Goal: Register for event/course

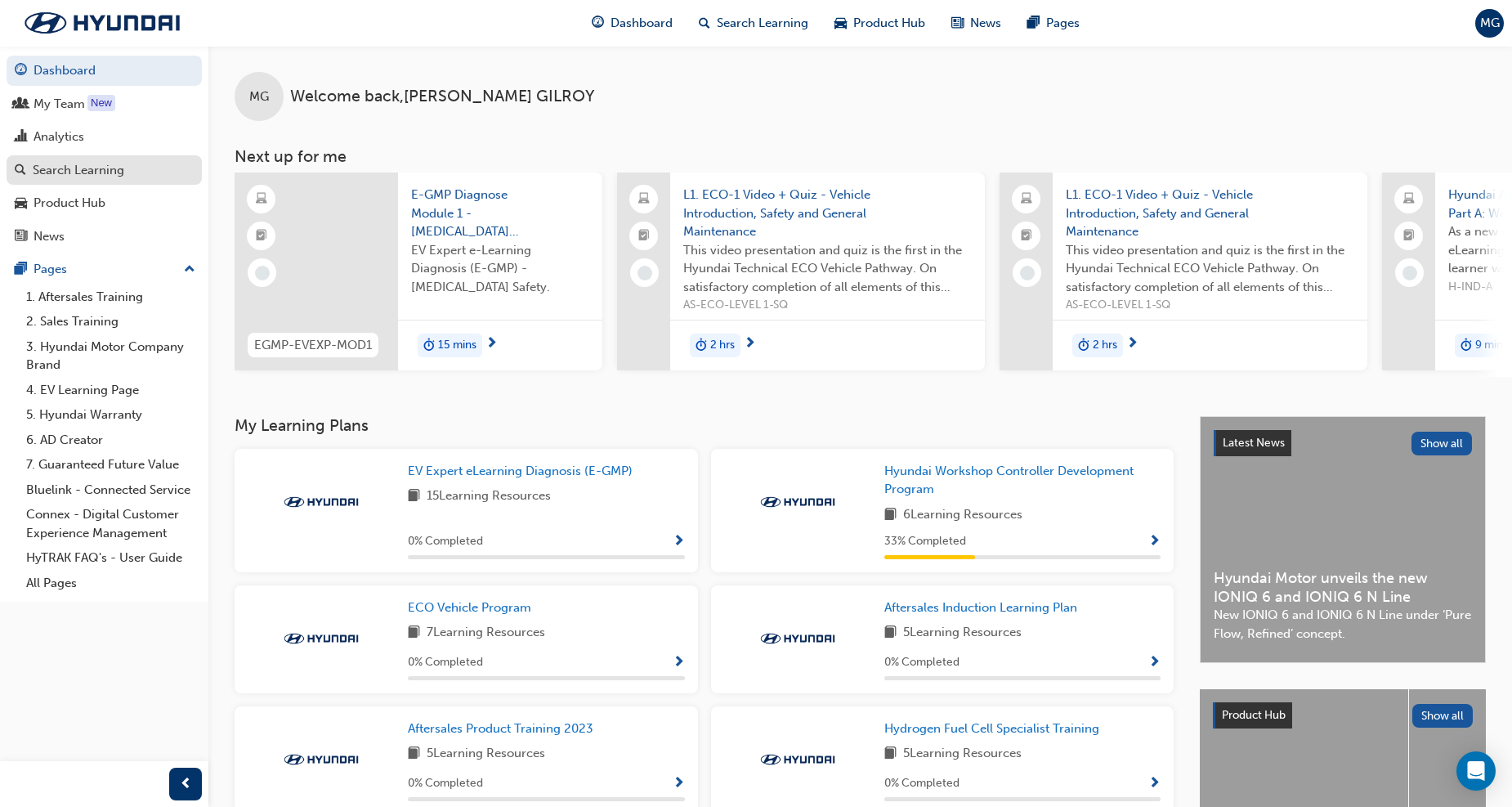
click at [77, 164] on div "Search Learning" at bounding box center [78, 169] width 92 height 18
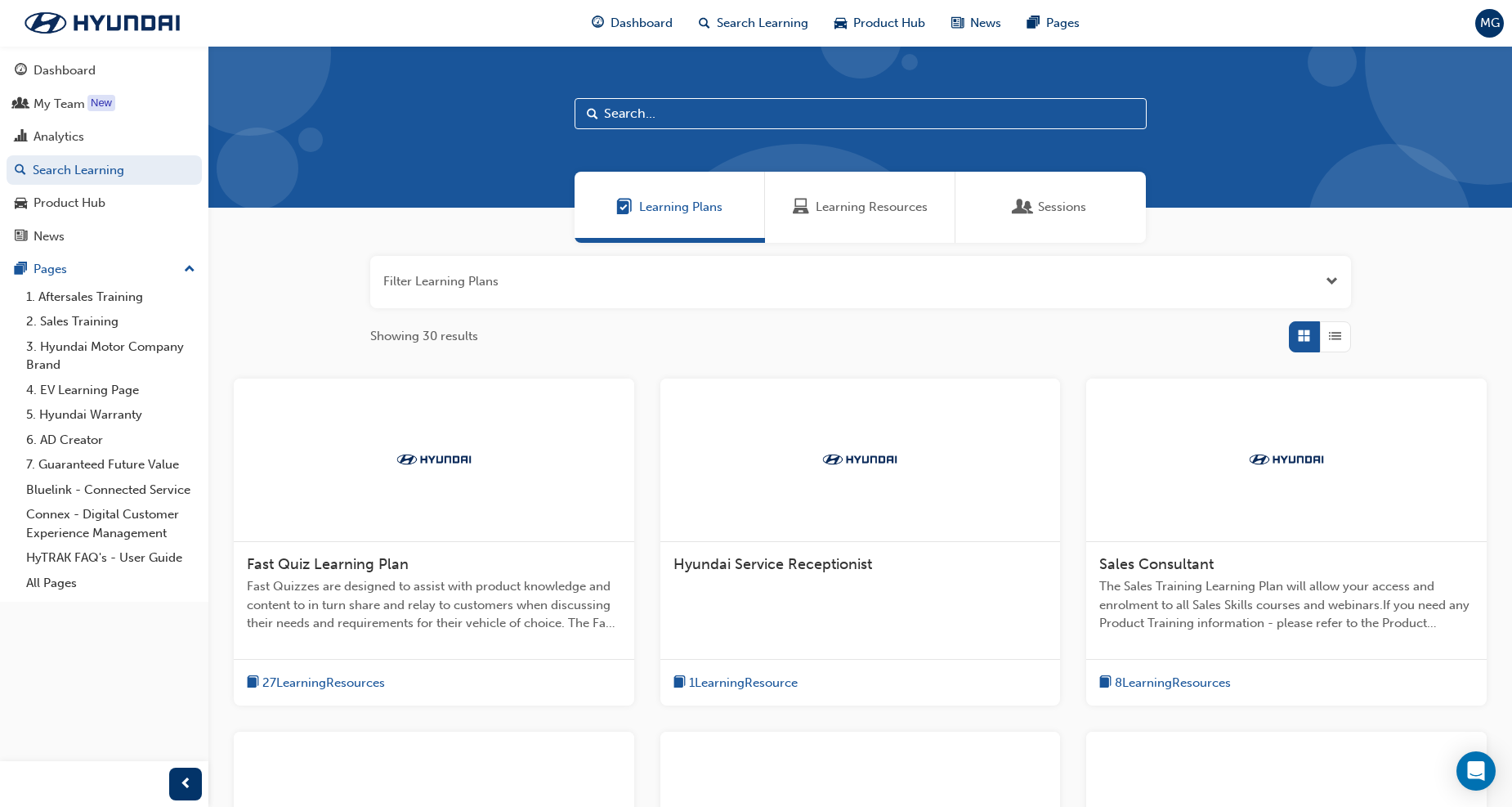
click at [1049, 211] on span "Sessions" at bounding box center [1062, 206] width 48 height 18
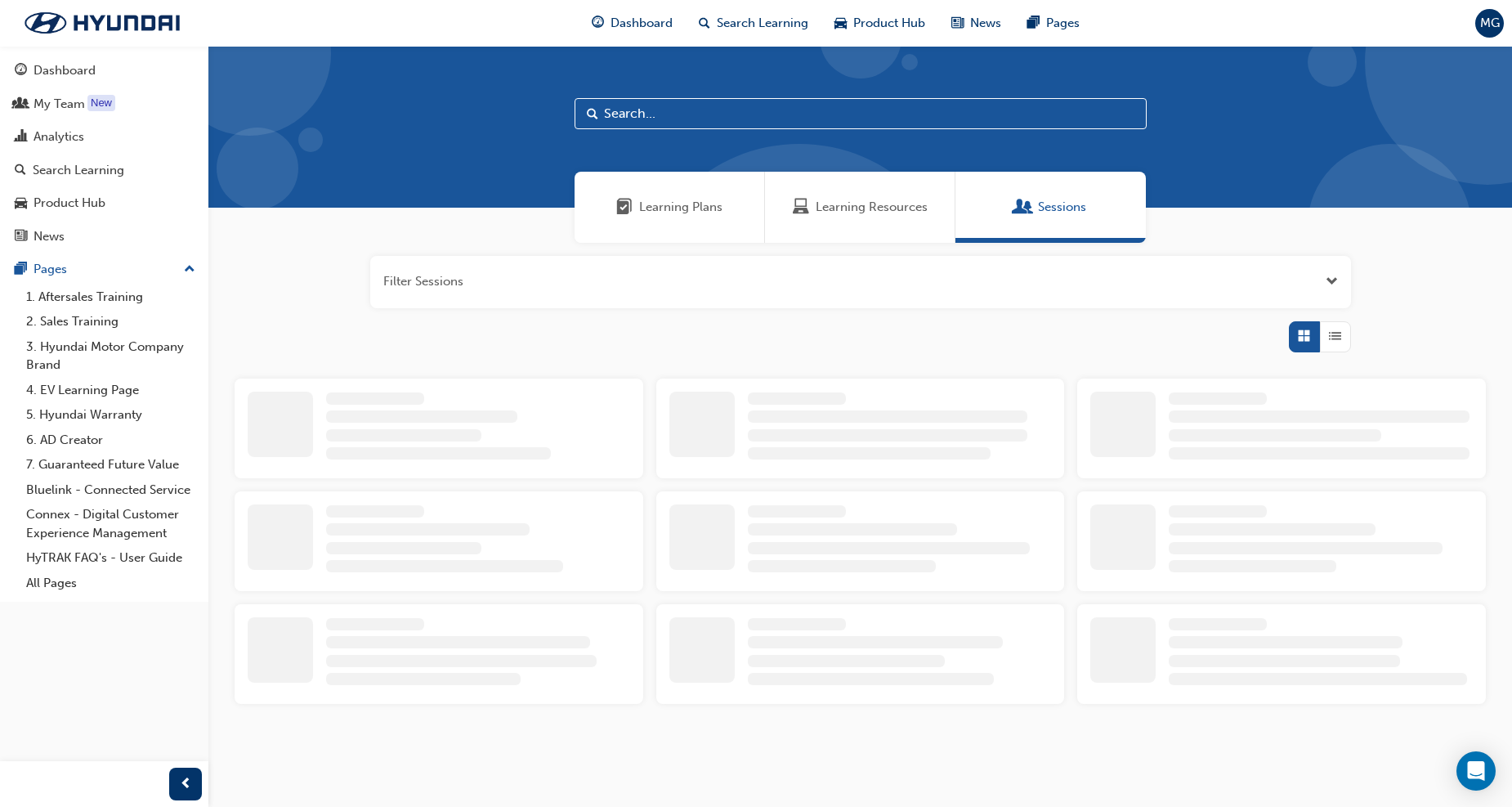
click at [765, 123] on input "text" at bounding box center [860, 113] width 572 height 31
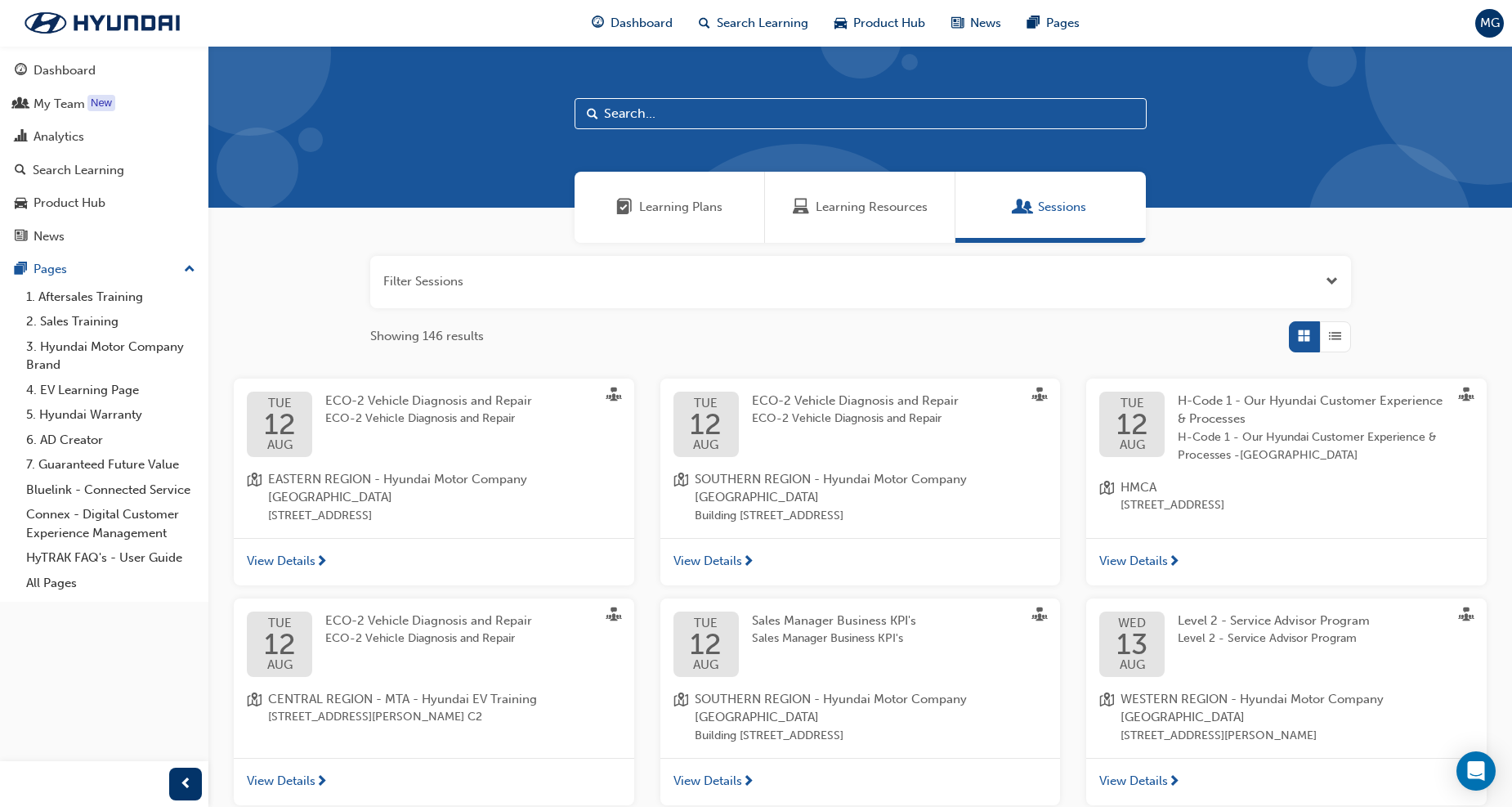
type input ","
type input "mastertech"
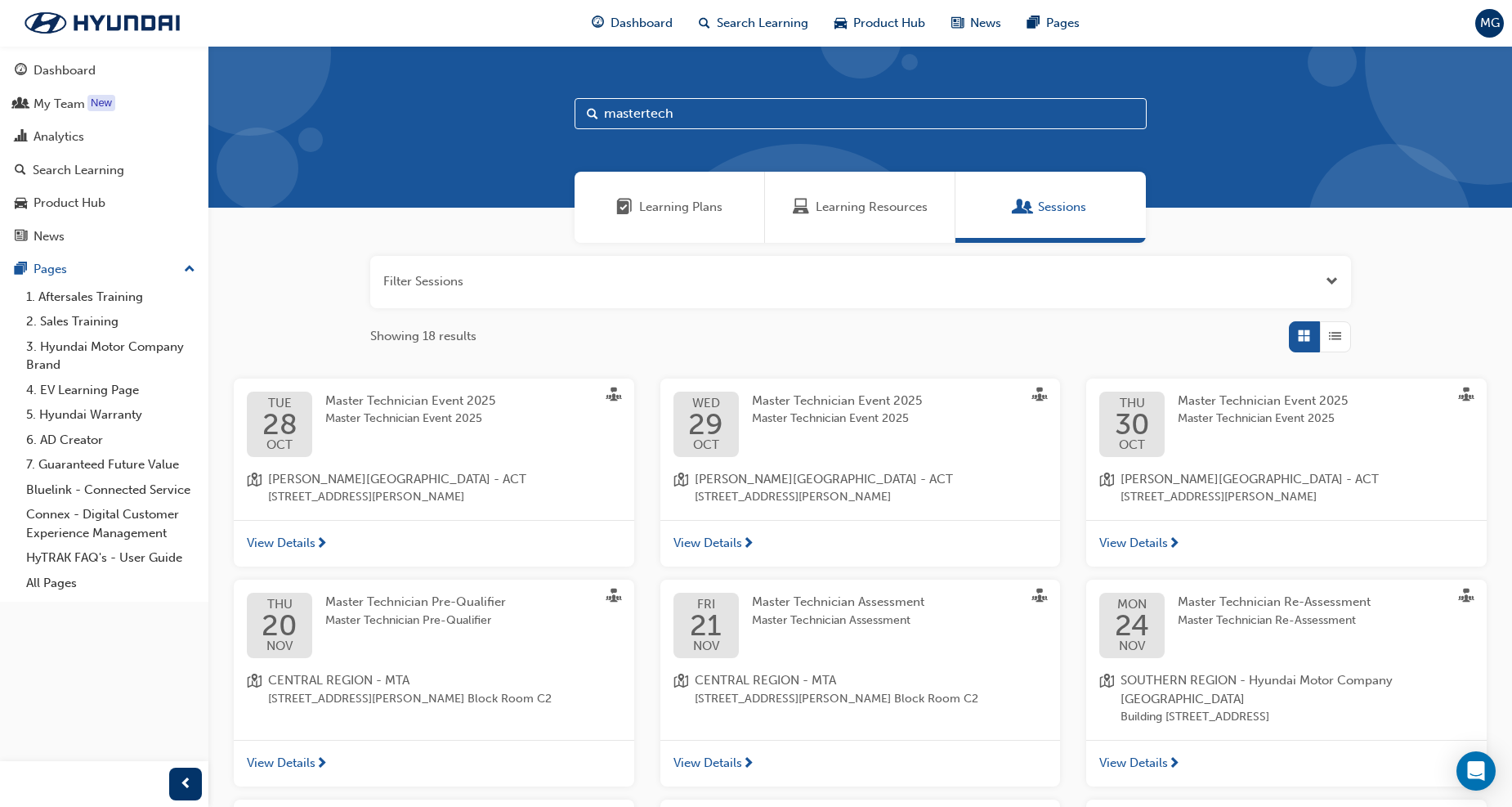
click at [502, 432] on div "Master Technician Event 2025 Master Technician Event 2025" at bounding box center [423, 425] width 196 height 66
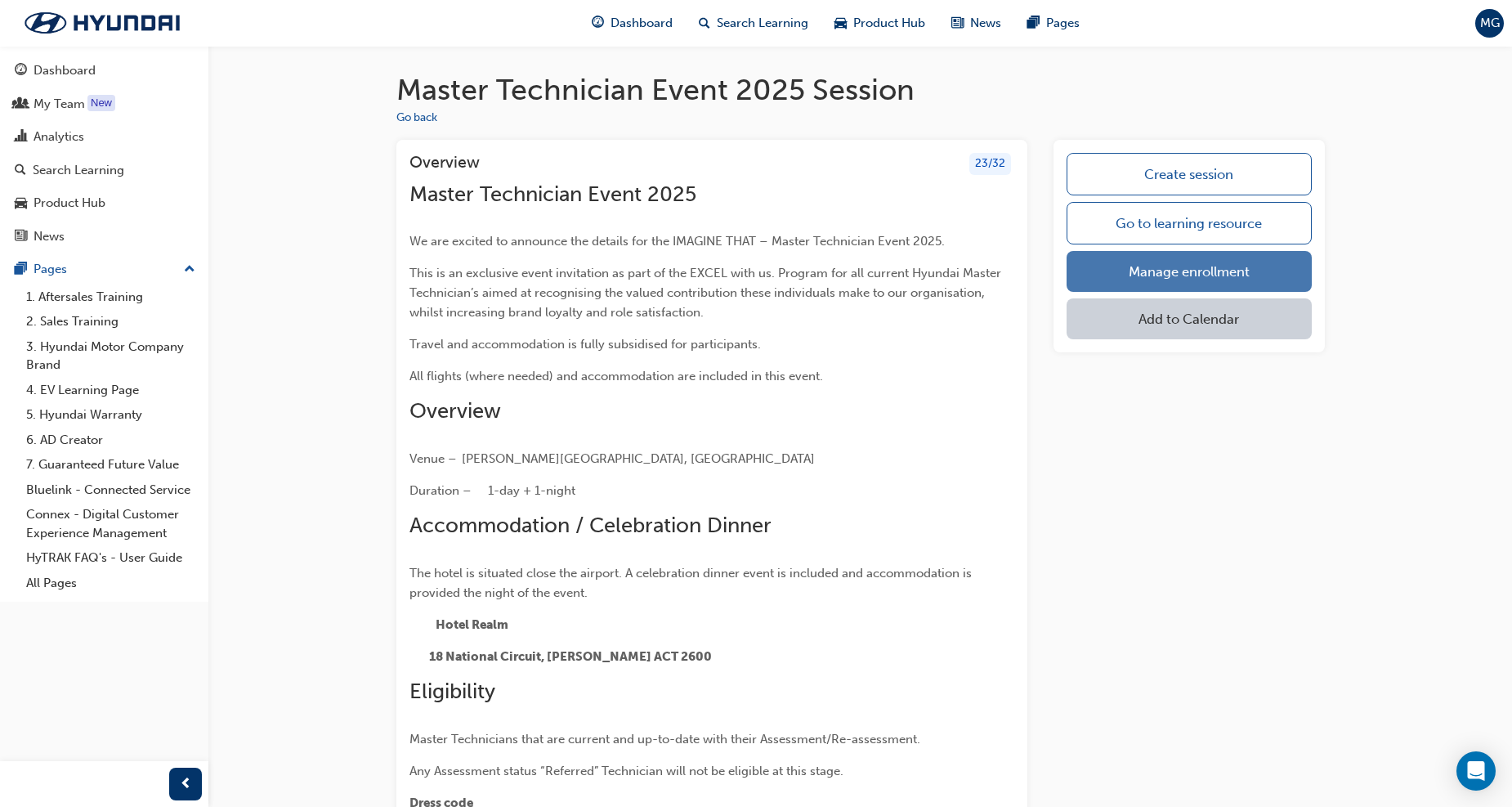
click at [1138, 276] on link "Manage enrollment" at bounding box center [1189, 271] width 245 height 41
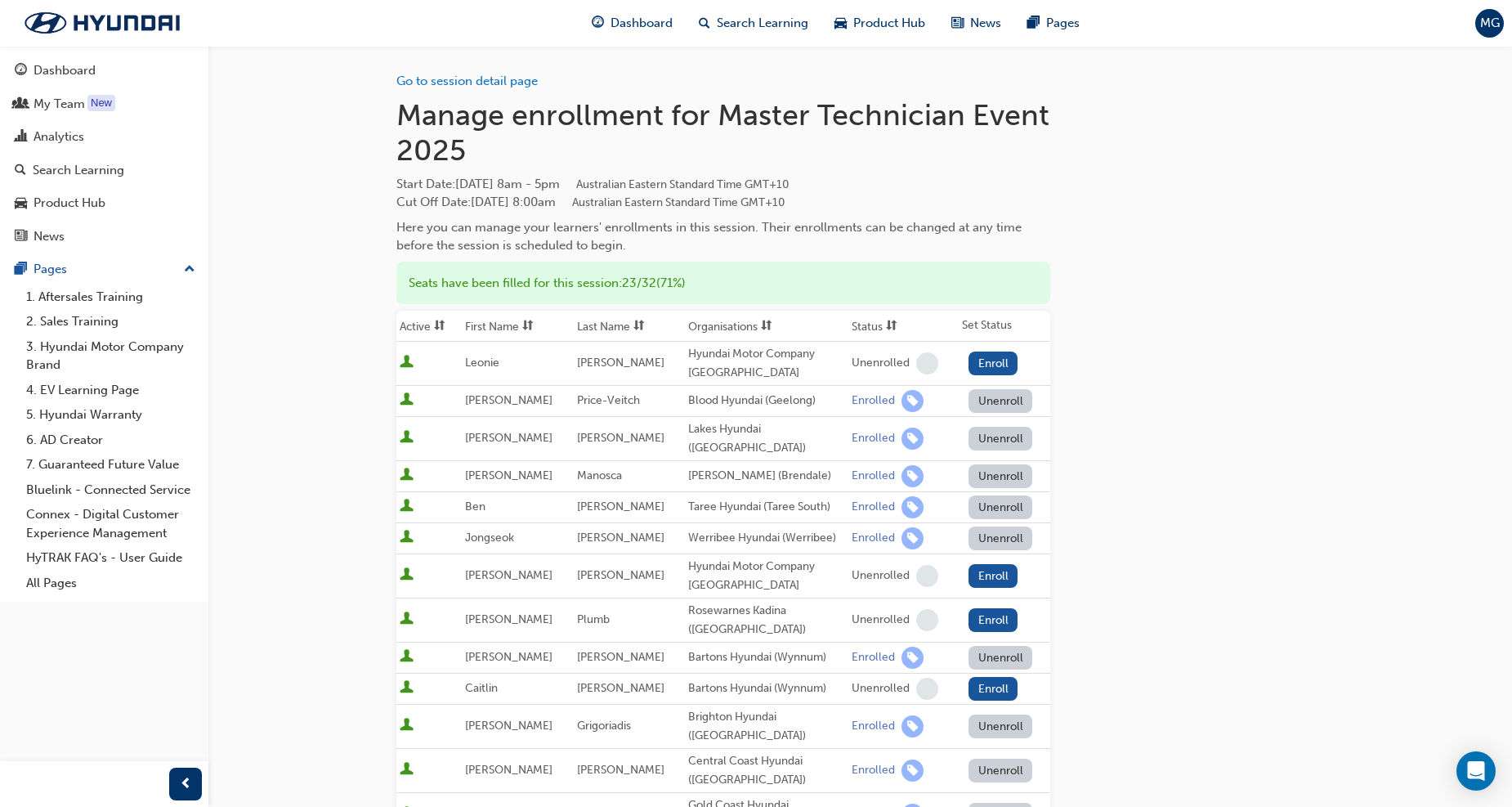
drag, startPoint x: 1257, startPoint y: 333, endPoint x: 1282, endPoint y: 211, distance: 124.5
drag, startPoint x: 1277, startPoint y: 209, endPoint x: 1129, endPoint y: 223, distance: 148.7
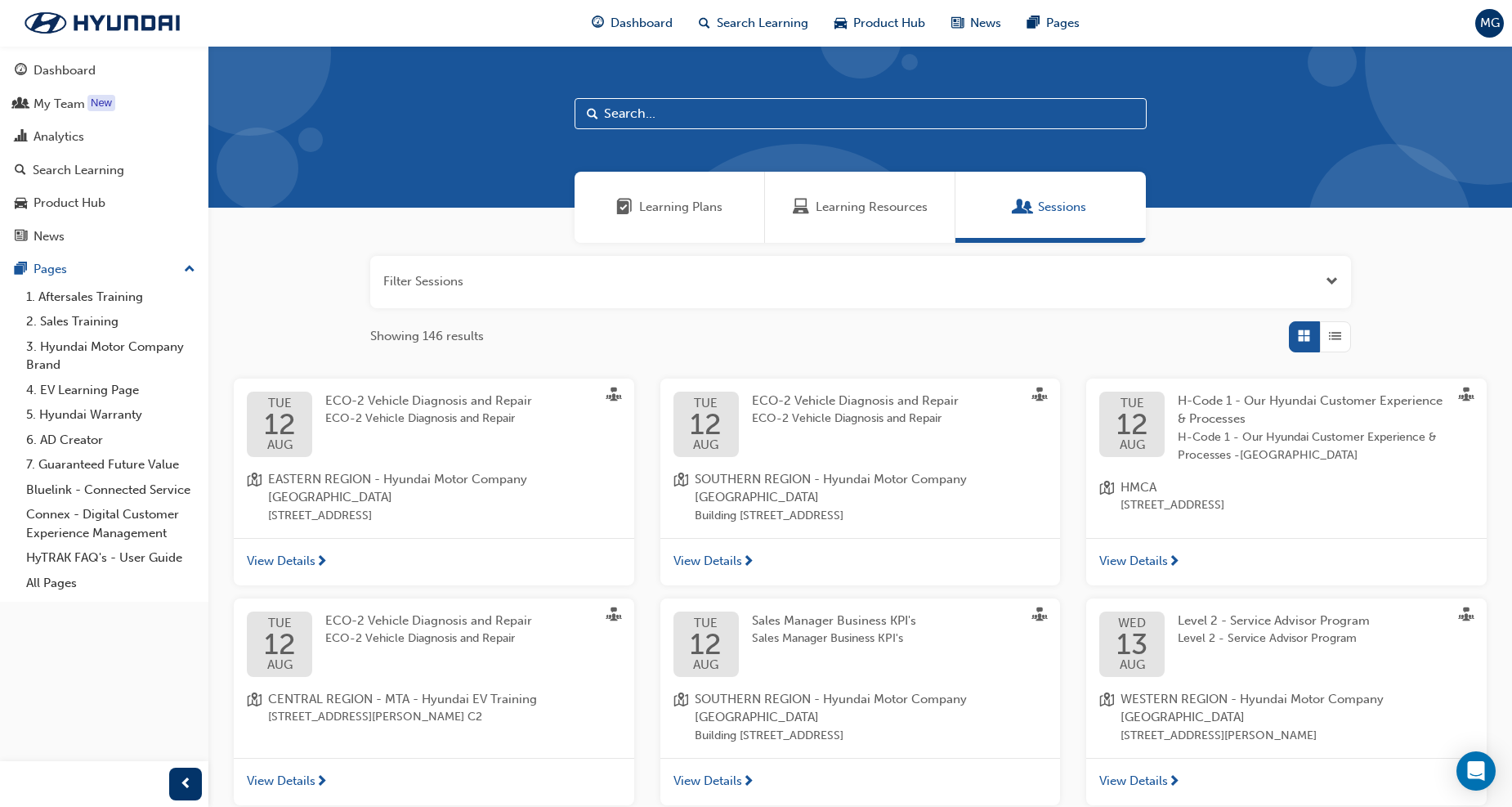
click at [834, 424] on span "ECO-2 Vehicle Diagnosis and Repair" at bounding box center [855, 418] width 207 height 18
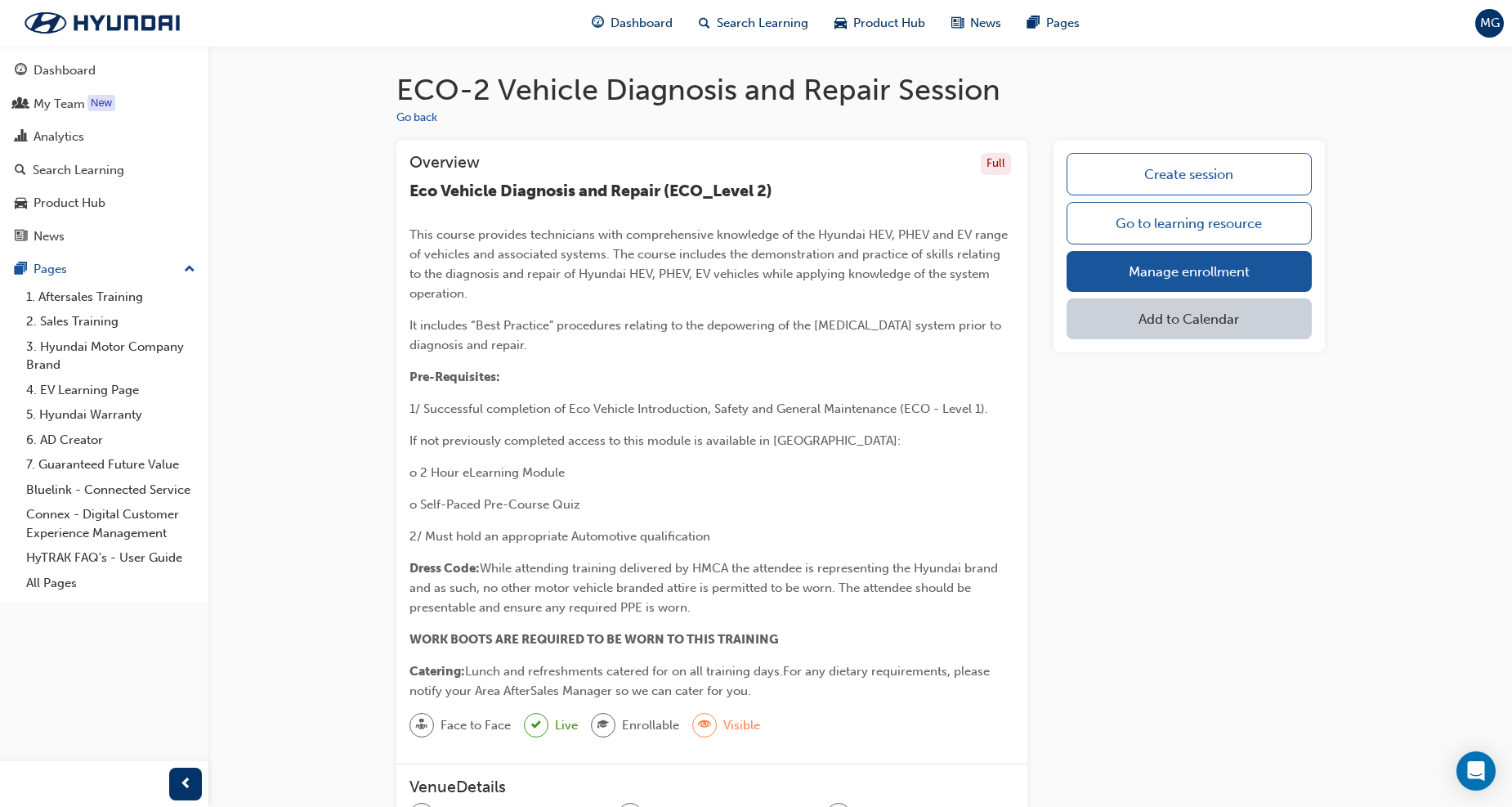
drag, startPoint x: 845, startPoint y: 355, endPoint x: 921, endPoint y: 364, distance: 76.5
click at [921, 364] on div "Eco Vehicle Diagnosis and Repair (ECO_Level 2) This course provides technicians…" at bounding box center [712, 441] width 606 height 519
click at [925, 376] on p "Pre-Requisites:" at bounding box center [712, 376] width 606 height 19
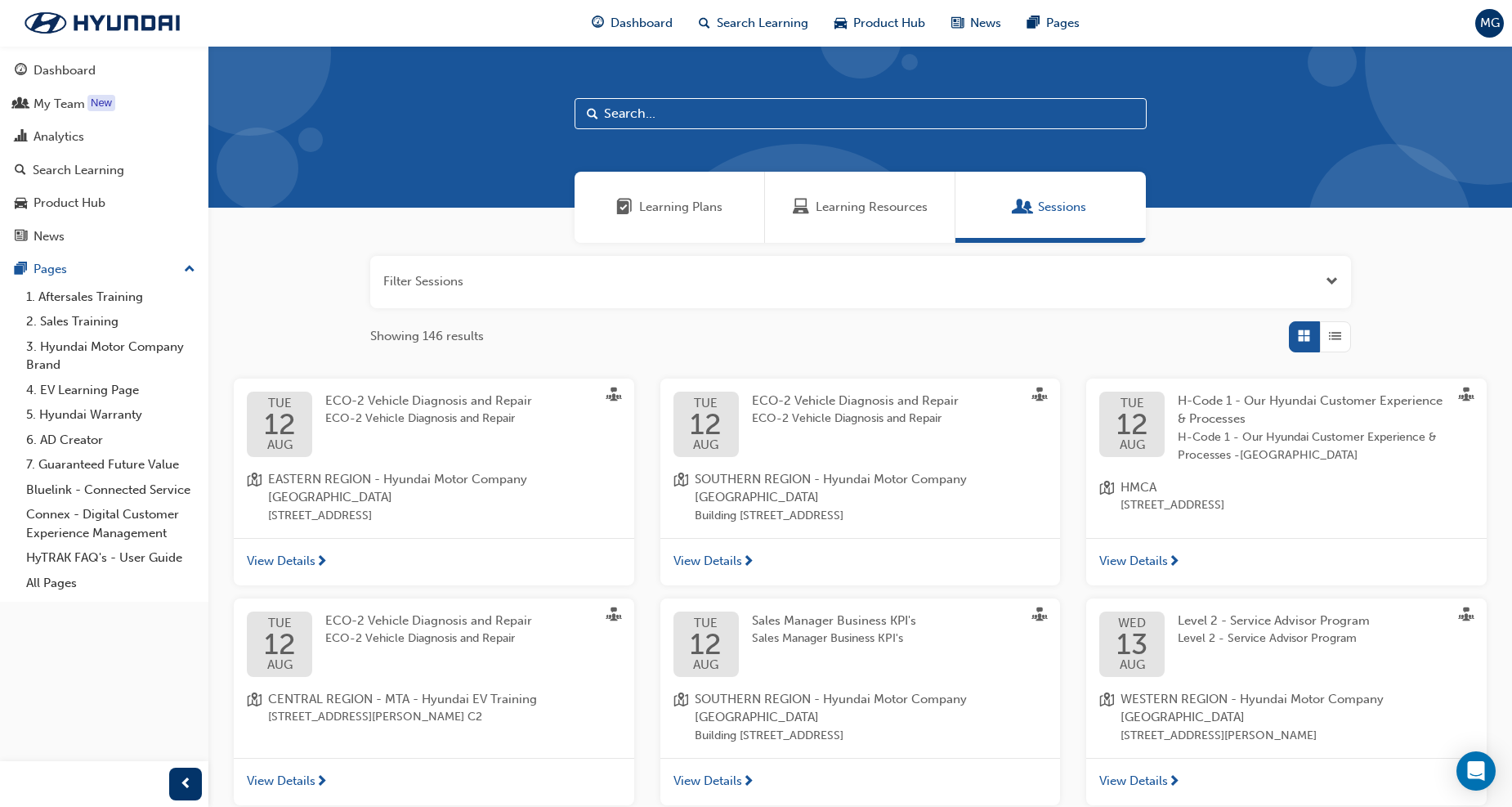
click at [717, 128] on input "text" at bounding box center [860, 113] width 572 height 31
type input "mastertech"
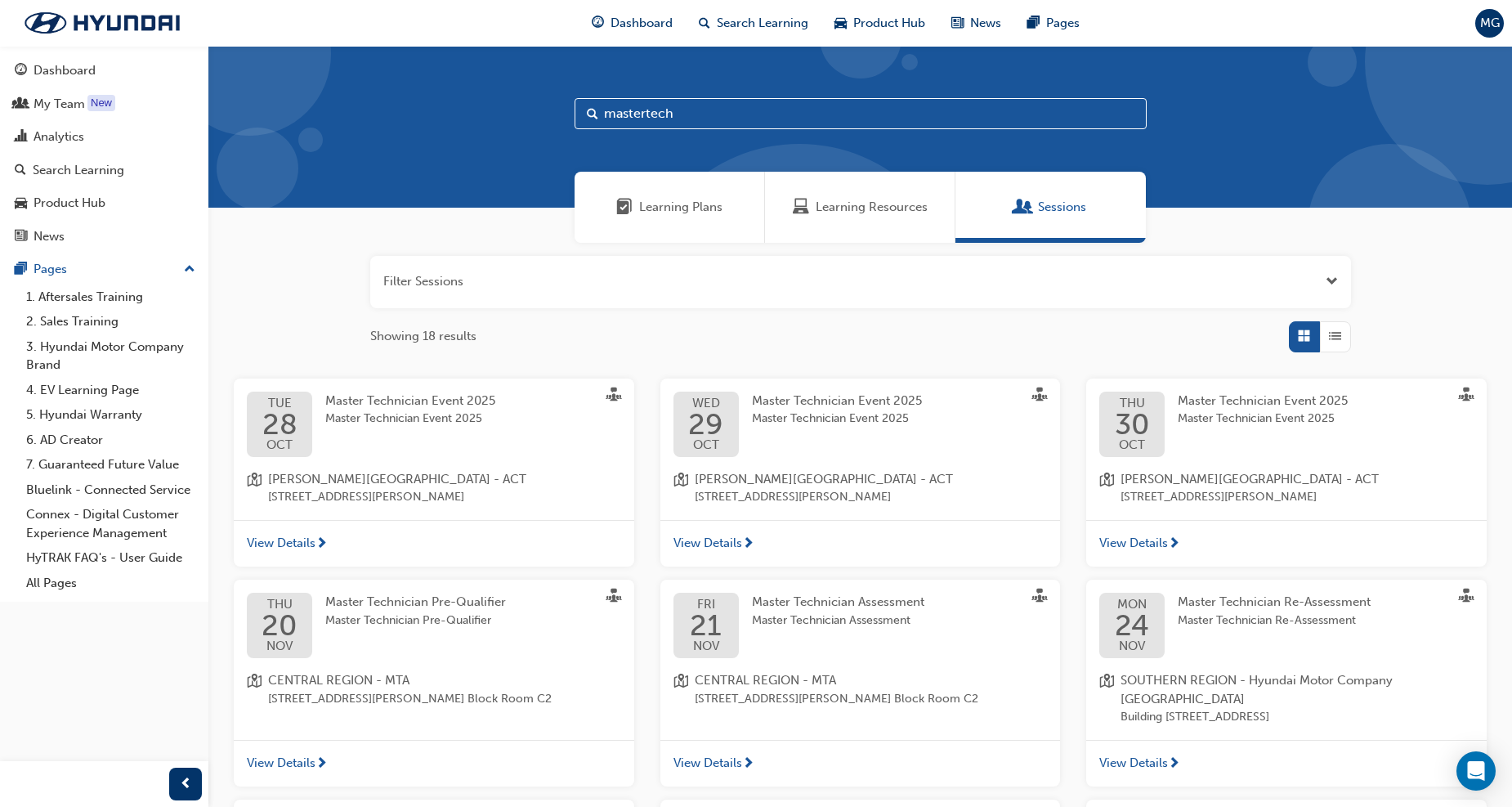
click at [918, 414] on span "Master Technician Event 2025" at bounding box center [837, 418] width 170 height 18
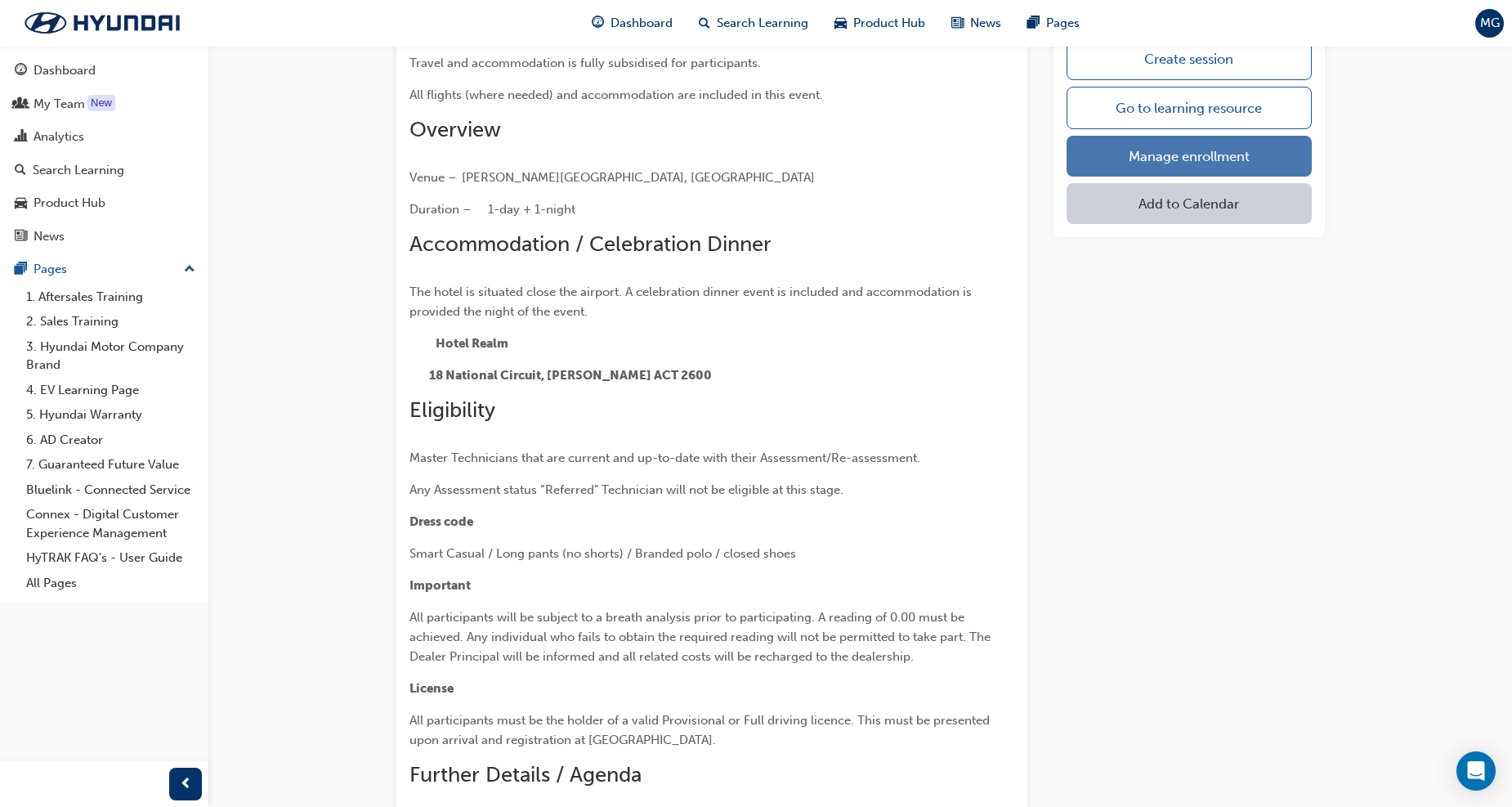
scroll to position [182, 0]
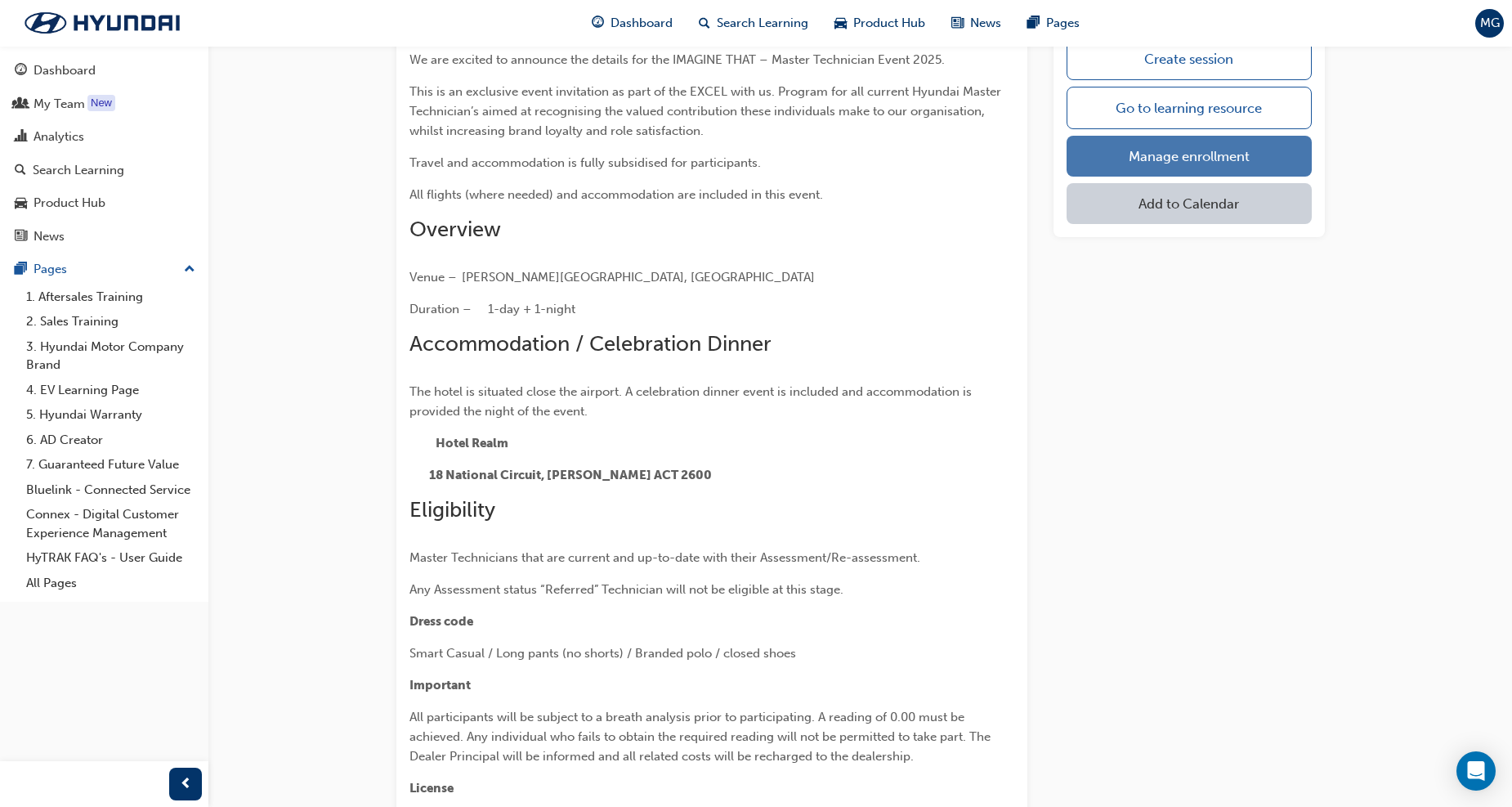
click at [1227, 164] on link "Manage enrollment" at bounding box center [1189, 156] width 245 height 41
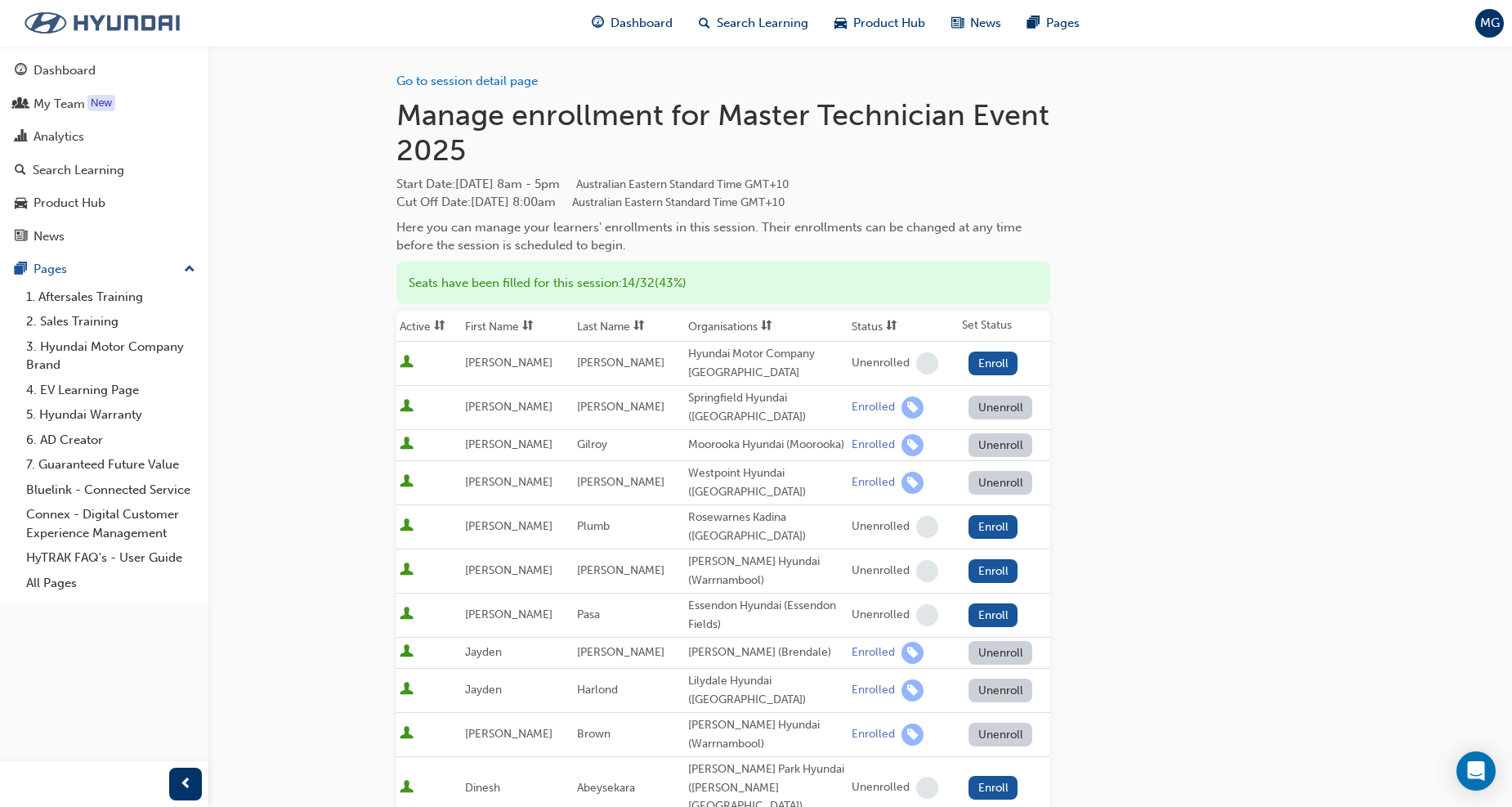
click at [142, 27] on img at bounding box center [102, 22] width 188 height 34
